Goal: Task Accomplishment & Management: Manage account settings

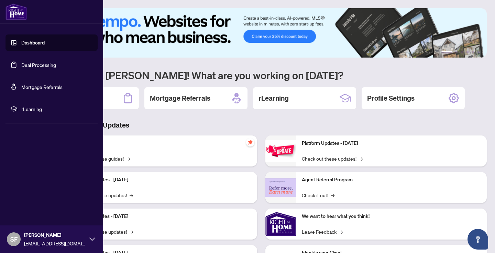
click at [54, 65] on link "Deal Processing" at bounding box center [38, 65] width 35 height 6
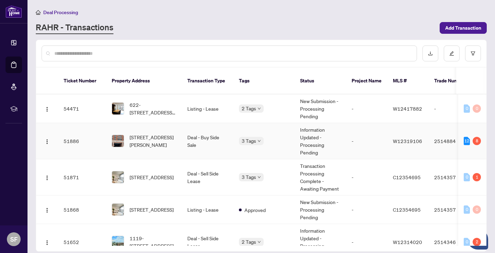
click at [181, 132] on td "[STREET_ADDRESS][PERSON_NAME]" at bounding box center [144, 141] width 76 height 36
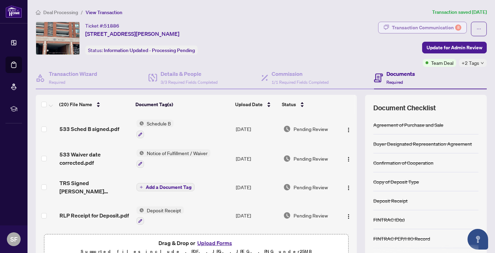
click at [452, 26] on div "Transaction Communication 8" at bounding box center [427, 27] width 70 height 11
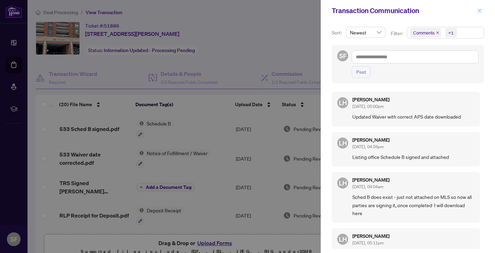
click at [478, 9] on icon "close" at bounding box center [480, 11] width 4 height 4
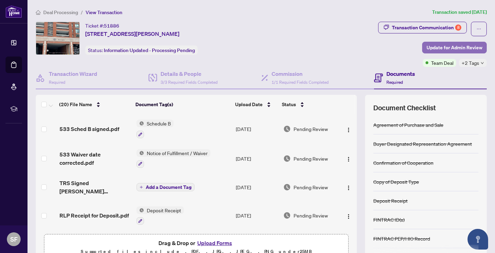
click at [459, 44] on span "Update for Admin Review" at bounding box center [455, 47] width 56 height 11
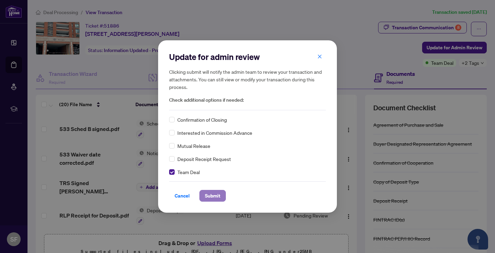
click at [216, 194] on span "Submit" at bounding box center [212, 195] width 15 height 11
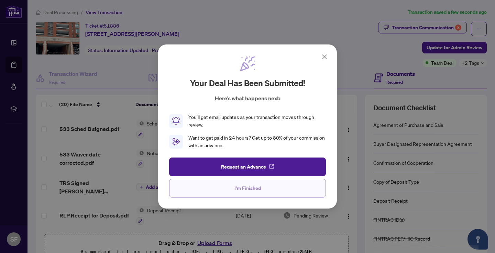
click at [254, 185] on span "I'm Finished" at bounding box center [248, 187] width 26 height 11
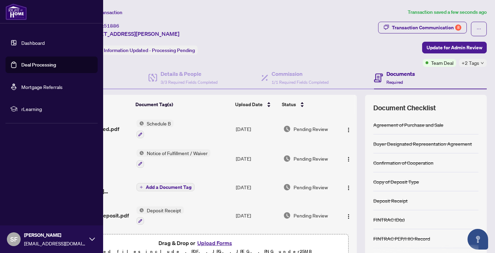
click at [21, 62] on link "Deal Processing" at bounding box center [38, 65] width 35 height 6
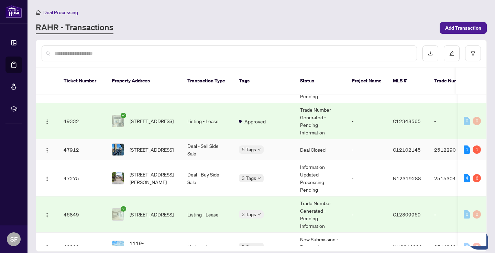
scroll to position [175, 0]
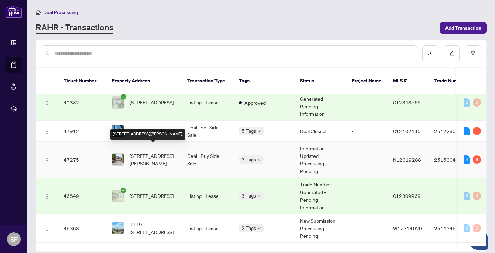
click at [155, 152] on span "[STREET_ADDRESS][PERSON_NAME]" at bounding box center [153, 159] width 47 height 15
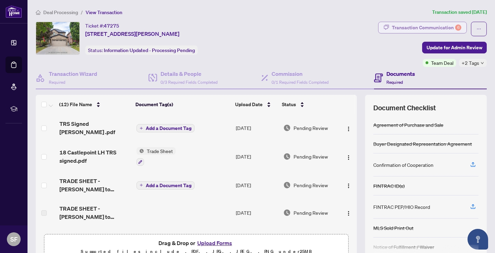
click at [435, 27] on div "Transaction Communication 6" at bounding box center [427, 27] width 70 height 11
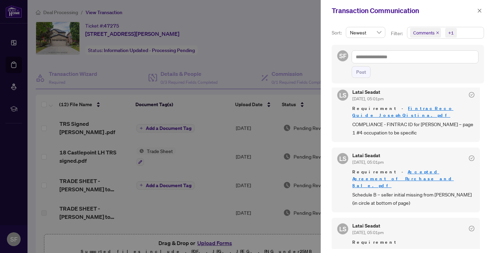
scroll to position [77, 0]
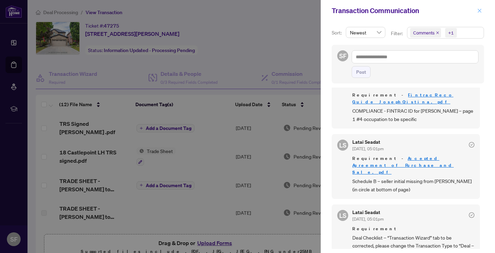
click at [481, 9] on icon "close" at bounding box center [480, 10] width 5 height 5
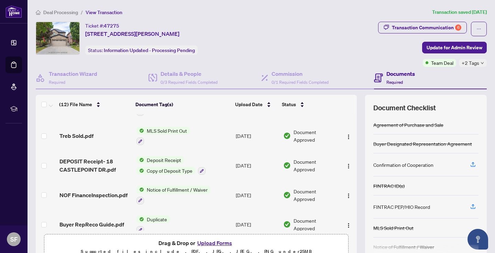
scroll to position [134, 0]
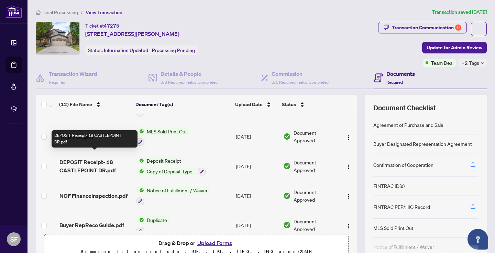
click at [103, 158] on span "DEPOSIT Receipt- 18 CASTLEPOINT DR.pdf" at bounding box center [96, 166] width 72 height 17
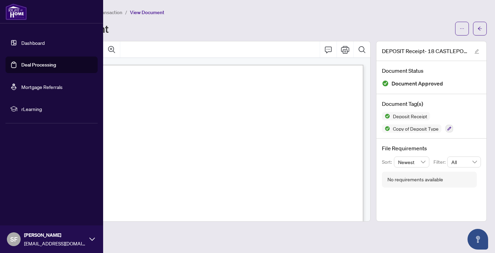
click at [22, 64] on link "Deal Processing" at bounding box center [38, 65] width 35 height 6
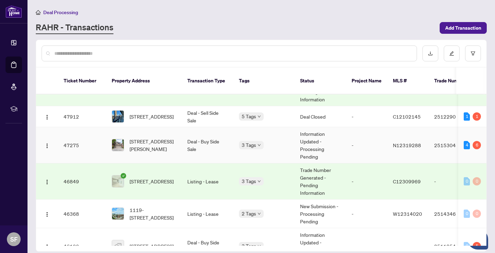
scroll to position [189, 0]
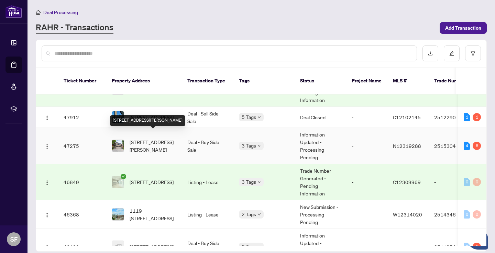
click at [149, 142] on span "[STREET_ADDRESS][PERSON_NAME]" at bounding box center [153, 145] width 47 height 15
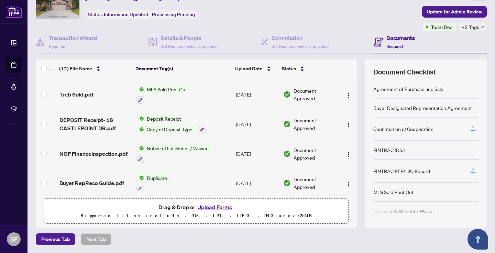
scroll to position [141, 0]
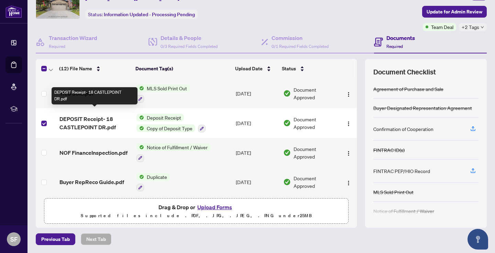
click at [99, 120] on span "DEPOSIT Receipt- 18 CASTLEPOINT DR.pdf" at bounding box center [96, 123] width 72 height 17
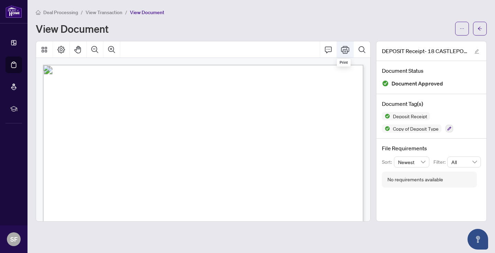
click at [341, 52] on button "Print" at bounding box center [345, 49] width 17 height 17
click at [347, 48] on icon "Print" at bounding box center [345, 50] width 8 height 8
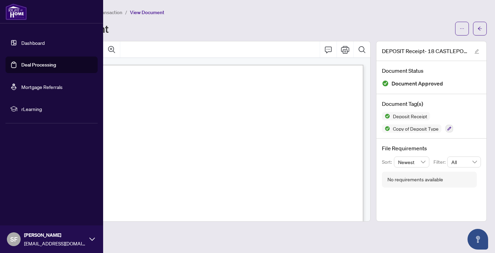
click at [35, 65] on link "Deal Processing" at bounding box center [38, 65] width 35 height 6
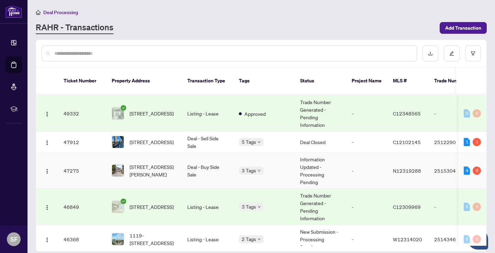
scroll to position [165, 0]
click at [193, 163] on td "Deal - Buy Side Sale" at bounding box center [208, 170] width 52 height 36
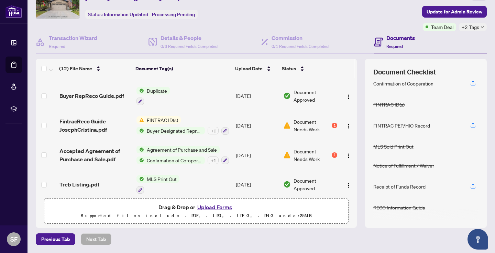
scroll to position [225, 0]
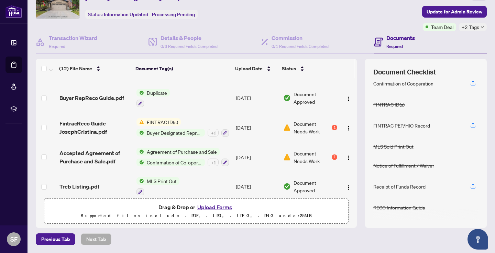
click at [185, 158] on span "Confirmation of Co-operation and Representation—Buyer/Seller" at bounding box center [174, 162] width 61 height 8
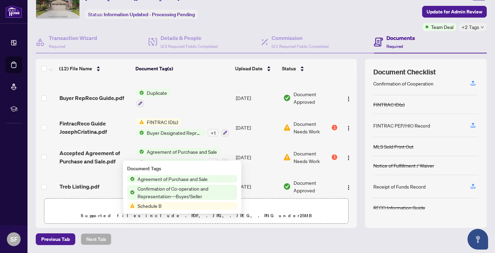
click at [179, 191] on span "Confirmation of Co-operation and Representation—Buyer/Seller" at bounding box center [186, 191] width 103 height 15
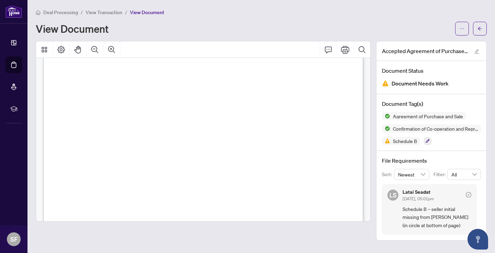
scroll to position [4050, 0]
click at [345, 50] on icon "Print" at bounding box center [345, 50] width 8 height 8
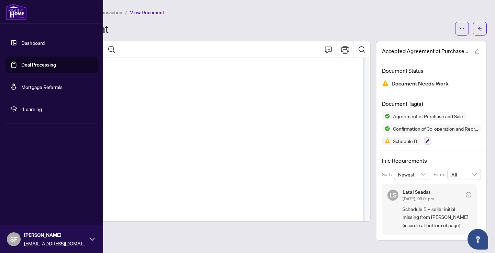
click at [28, 65] on link "Deal Processing" at bounding box center [38, 65] width 35 height 6
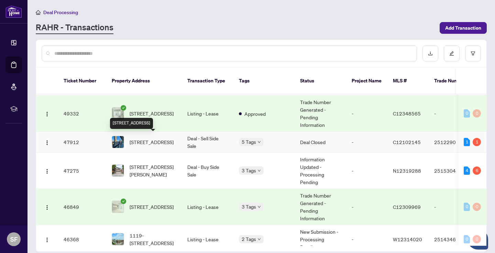
scroll to position [166, 0]
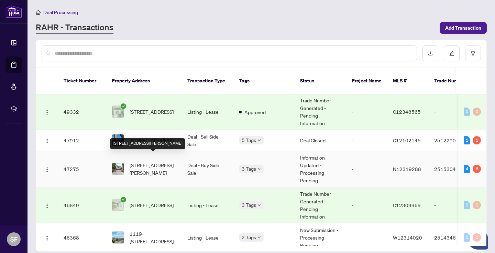
click at [143, 163] on span "[STREET_ADDRESS][PERSON_NAME]" at bounding box center [153, 168] width 47 height 15
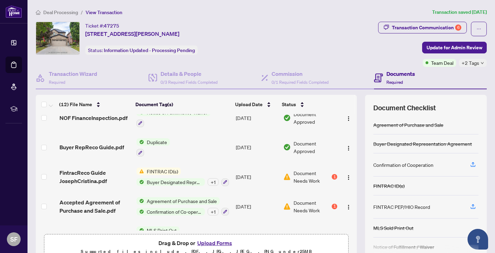
scroll to position [212, 0]
click at [159, 167] on span "FINTRAC ID(s)" at bounding box center [162, 171] width 37 height 8
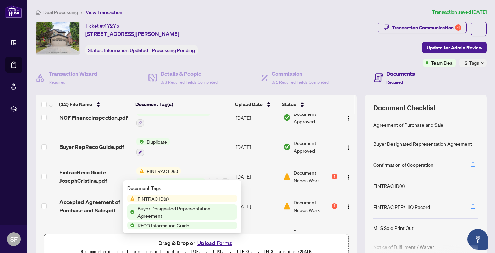
click at [161, 196] on span "FINTRAC ID(s)" at bounding box center [153, 198] width 37 height 8
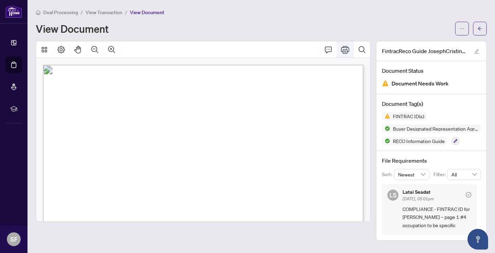
click at [343, 46] on icon "Print" at bounding box center [345, 49] width 8 height 8
